Goal: Navigation & Orientation: Find specific page/section

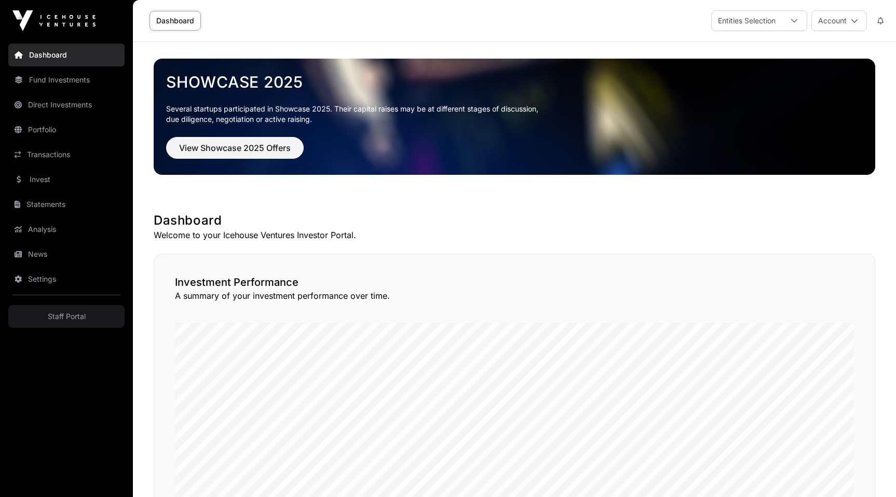
click at [82, 83] on link "Fund Investments" at bounding box center [66, 80] width 116 height 23
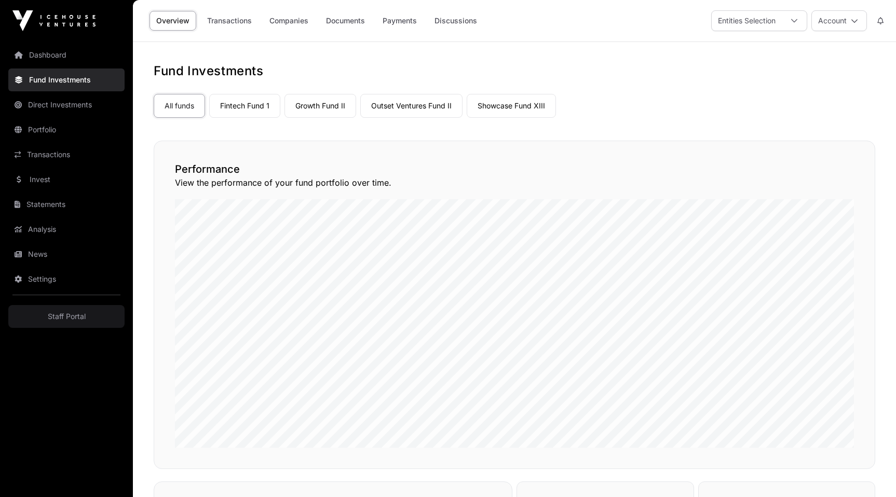
click at [72, 109] on link "Direct Investments" at bounding box center [66, 104] width 116 height 23
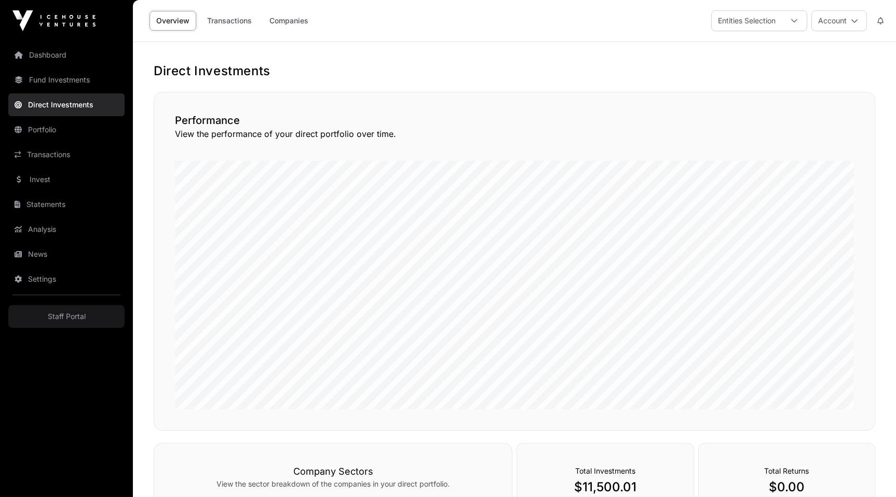
click at [53, 49] on link "Dashboard" at bounding box center [66, 55] width 116 height 23
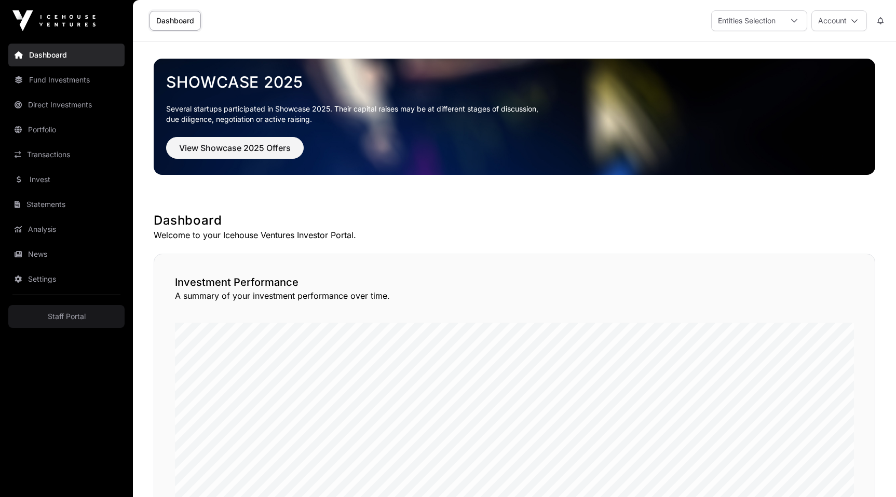
click at [56, 146] on link "Transactions" at bounding box center [66, 154] width 116 height 23
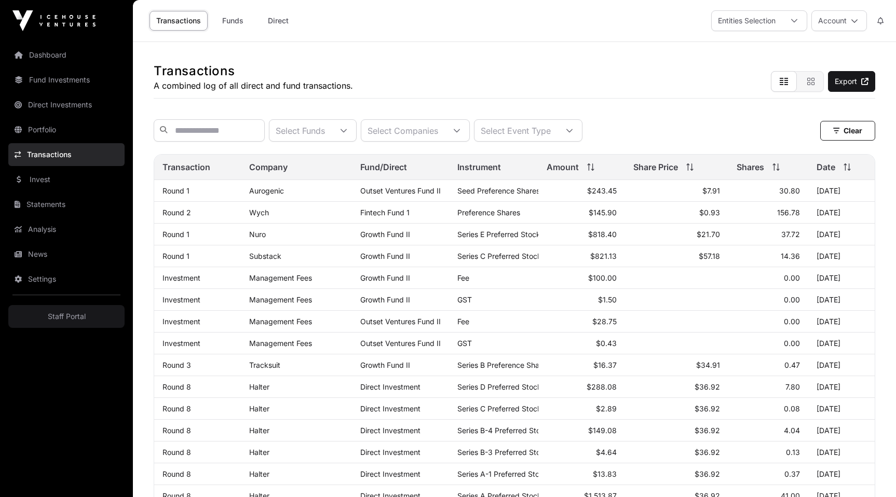
click at [57, 175] on link "Invest" at bounding box center [66, 179] width 116 height 23
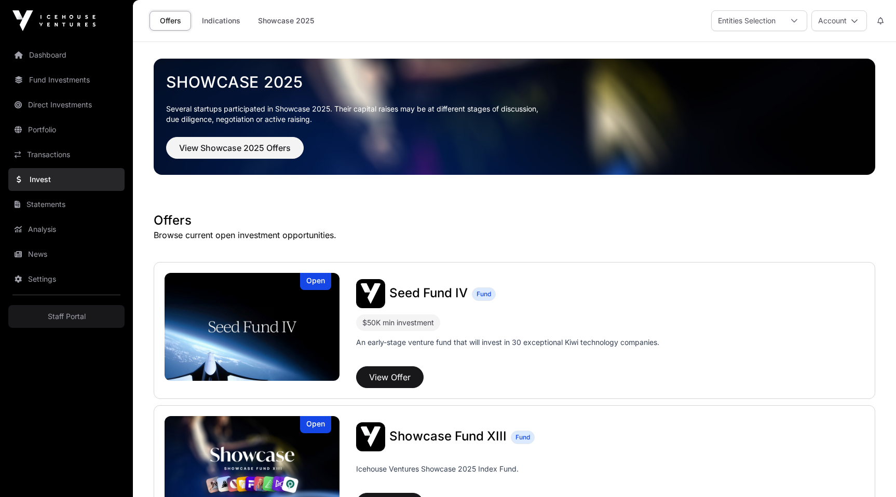
click at [40, 49] on link "Dashboard" at bounding box center [66, 55] width 116 height 23
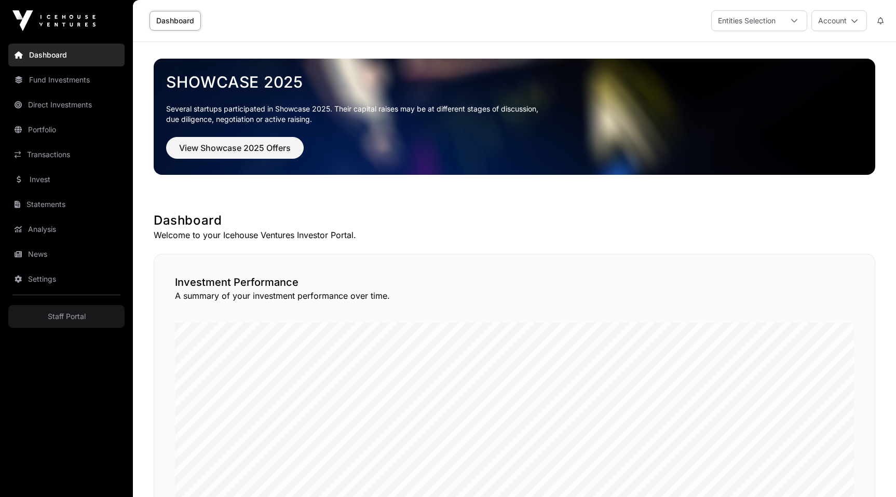
click at [54, 158] on link "Transactions" at bounding box center [66, 154] width 116 height 23
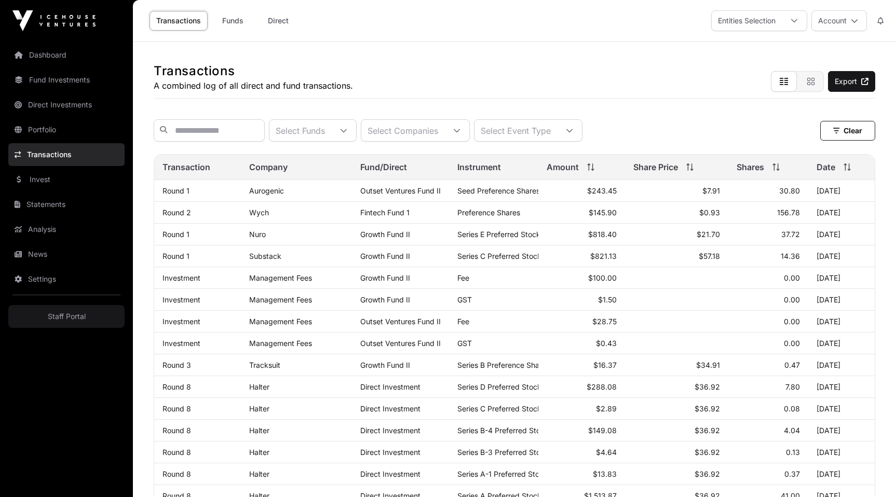
click at [45, 51] on link "Dashboard" at bounding box center [66, 55] width 116 height 23
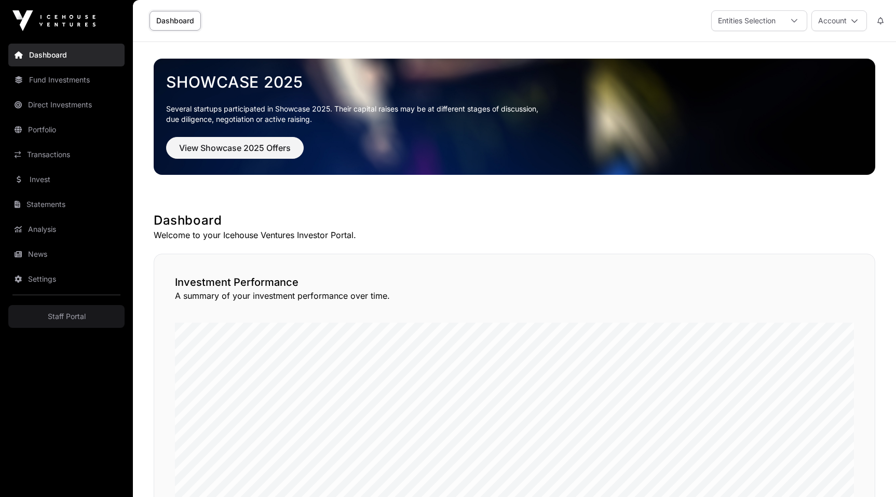
click at [71, 71] on link "Fund Investments" at bounding box center [66, 80] width 116 height 23
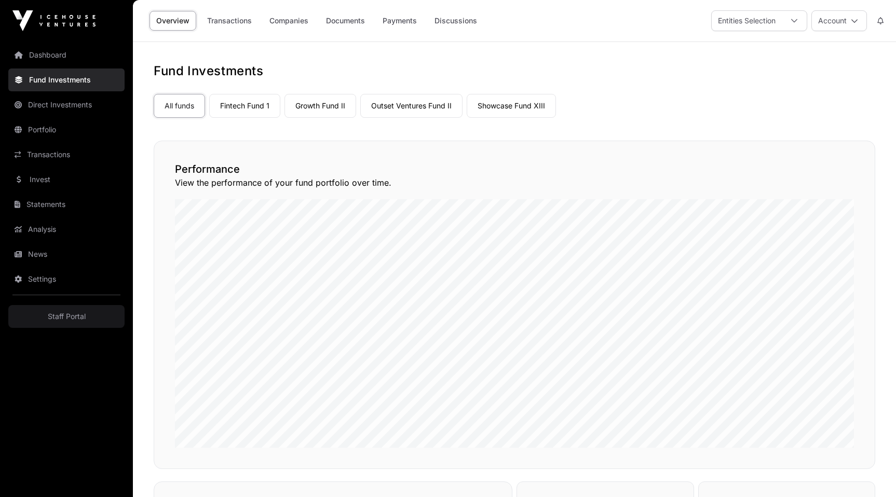
click at [75, 96] on link "Direct Investments" at bounding box center [66, 104] width 116 height 23
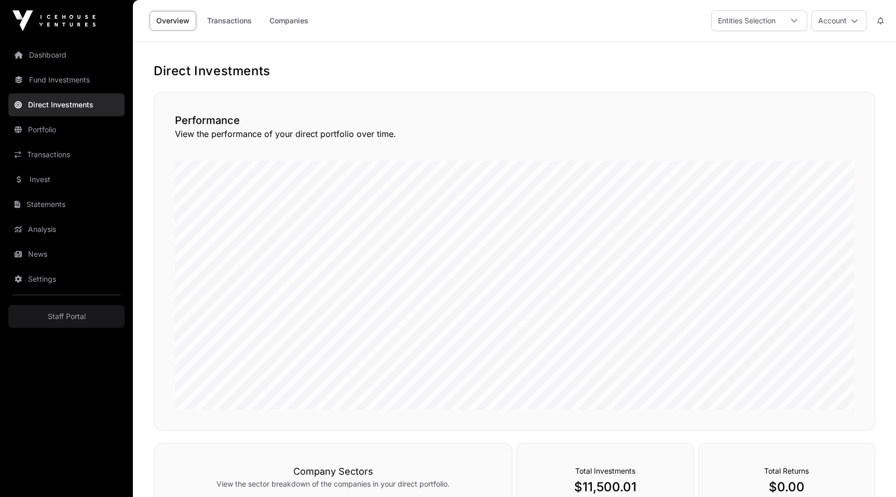
click at [79, 126] on link "Portfolio" at bounding box center [66, 129] width 116 height 23
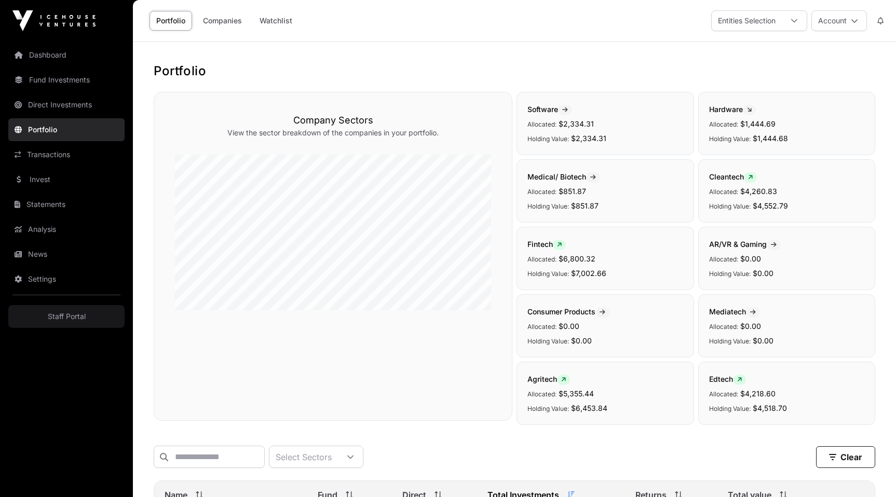
click at [82, 153] on link "Transactions" at bounding box center [66, 154] width 116 height 23
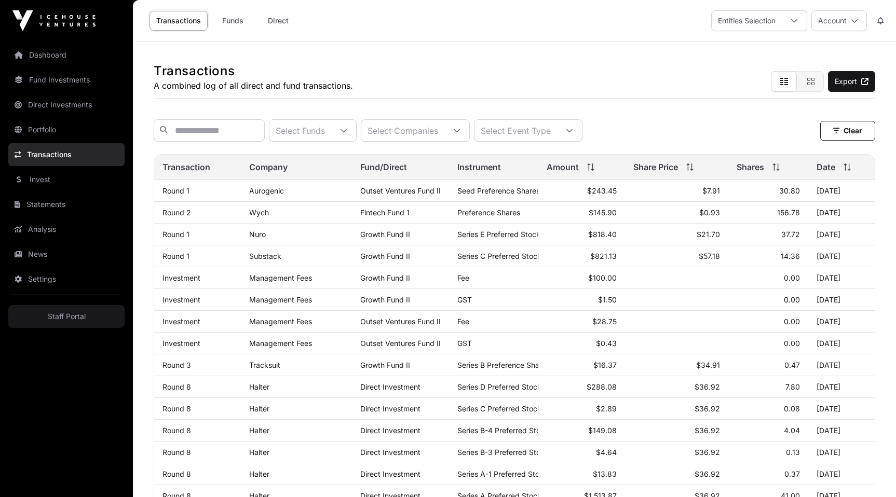
click at [398, 62] on div "Transactions A combined log of all direct and fund transactions. Export" at bounding box center [515, 70] width 722 height 57
click at [67, 60] on link "Dashboard" at bounding box center [66, 55] width 116 height 23
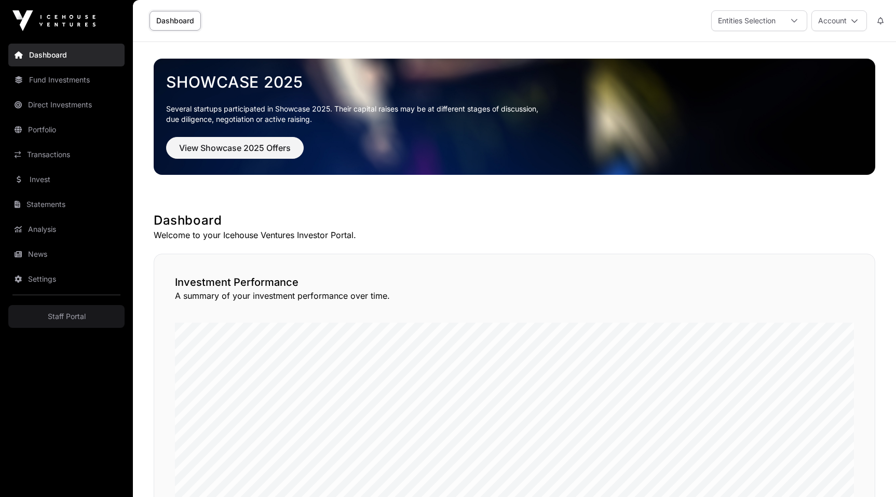
click at [344, 66] on div "Showcase 2025 Several startups participated in Showcase 2025. Their capital rai…" at bounding box center [514, 116] width 705 height 102
click at [383, 274] on div "Investment Performance A summary of your investment performance over time." at bounding box center [515, 423] width 722 height 339
click at [45, 87] on link "Fund Investments" at bounding box center [66, 80] width 116 height 23
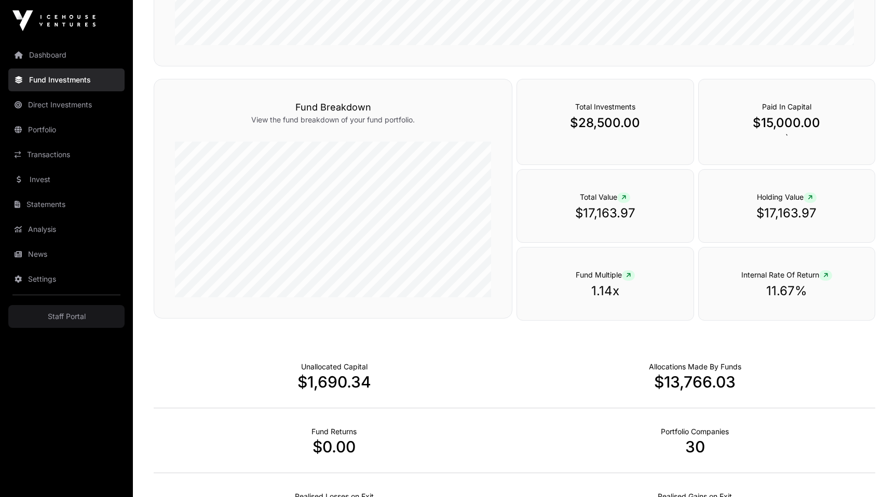
scroll to position [596, 0]
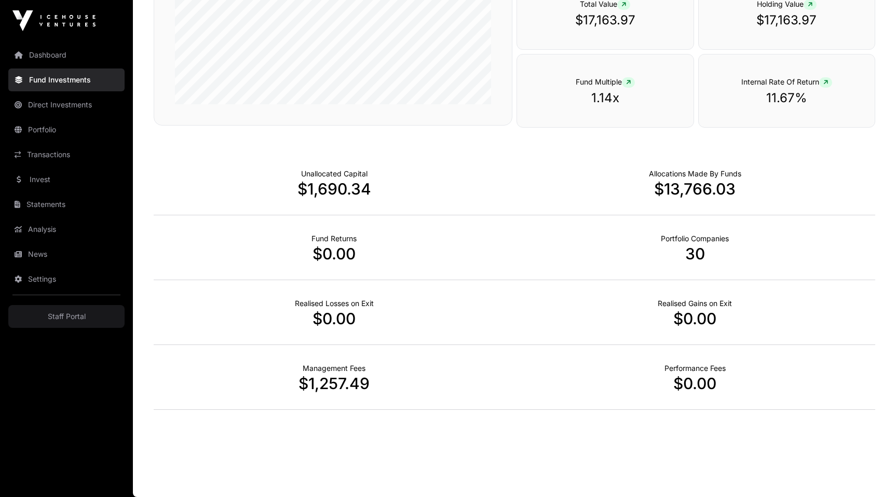
click at [88, 104] on link "Direct Investments" at bounding box center [66, 104] width 116 height 23
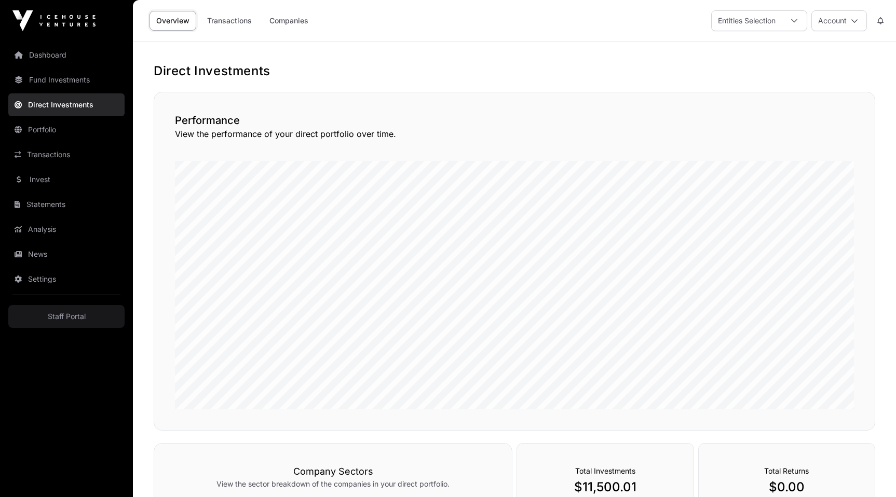
click at [38, 138] on link "Portfolio" at bounding box center [66, 129] width 116 height 23
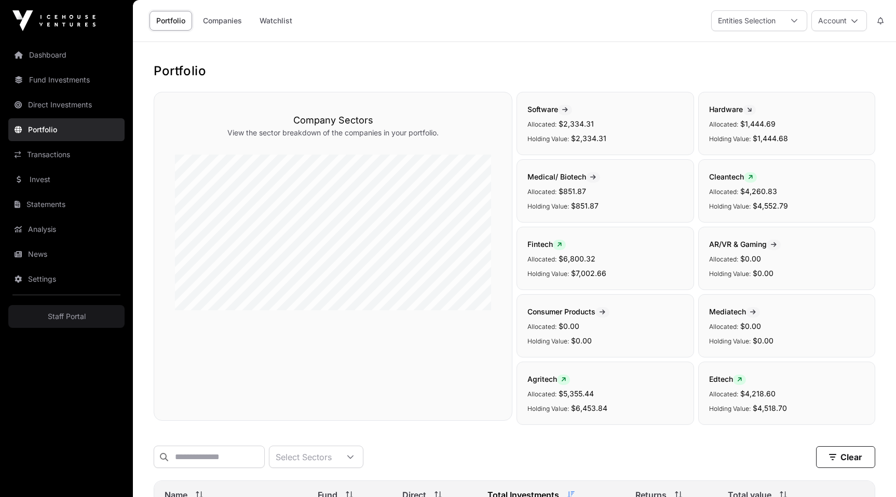
click at [57, 155] on link "Transactions" at bounding box center [66, 154] width 116 height 23
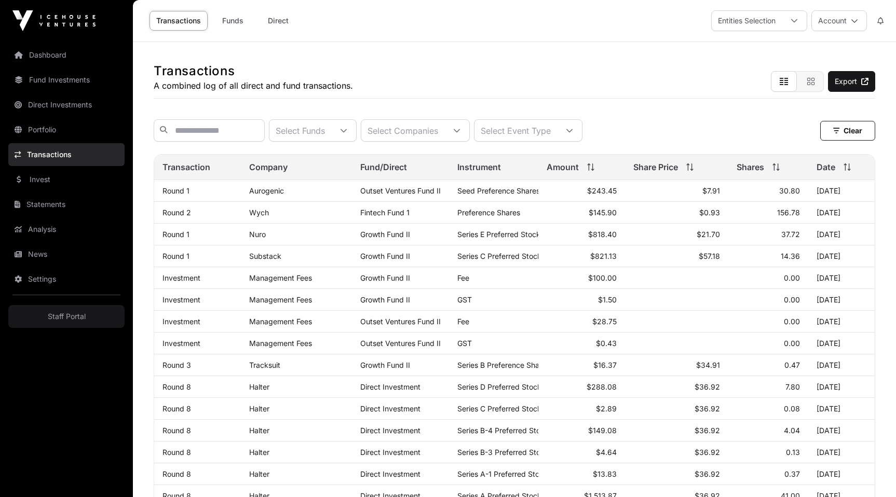
click at [448, 101] on div "Transactions A combined log of all direct and fund transactions. Export Select …" at bounding box center [514, 460] width 763 height 836
click at [543, 73] on div "Transactions A combined log of all direct and fund transactions. Export" at bounding box center [515, 70] width 722 height 57
click at [443, 66] on div "Transactions A combined log of all direct and fund transactions. Export" at bounding box center [515, 70] width 722 height 57
